Goal: Navigation & Orientation: Go to known website

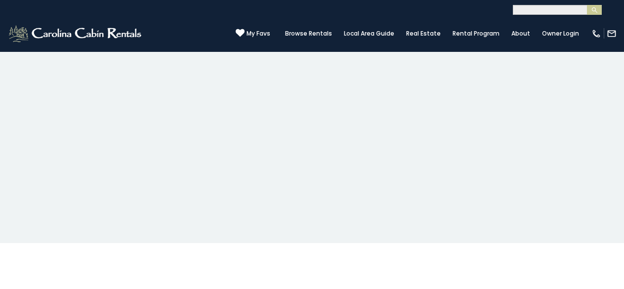
scroll to position [43, 0]
click at [0, 0] on button "×" at bounding box center [0, 0] width 0 height 0
drag, startPoint x: 42, startPoint y: 246, endPoint x: 42, endPoint y: 241, distance: 5.5
click at [42, 243] on body "**********" at bounding box center [312, 121] width 624 height 243
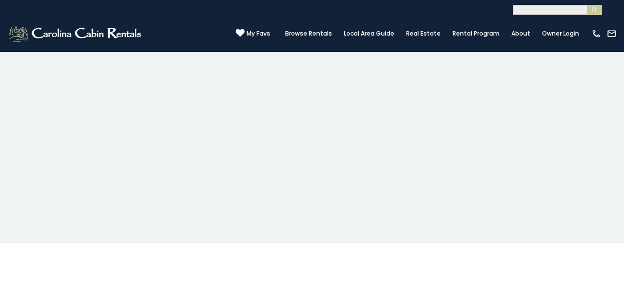
click at [0, 0] on div "Close to Tweetsie" at bounding box center [0, 0] width 0 height 0
click at [0, 0] on button "×" at bounding box center [0, 0] width 0 height 0
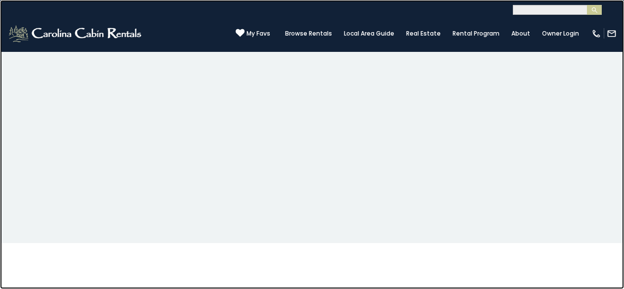
click at [209, 155] on link at bounding box center [312, 144] width 624 height 289
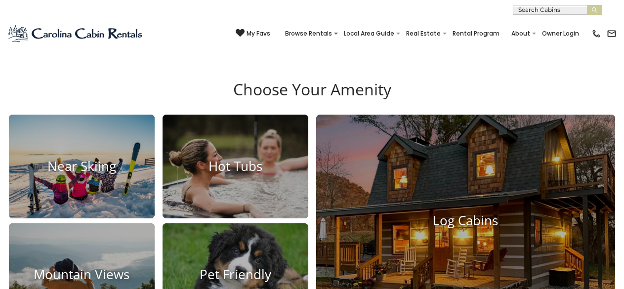
scroll to position [560, 0]
